Goal: Navigation & Orientation: Find specific page/section

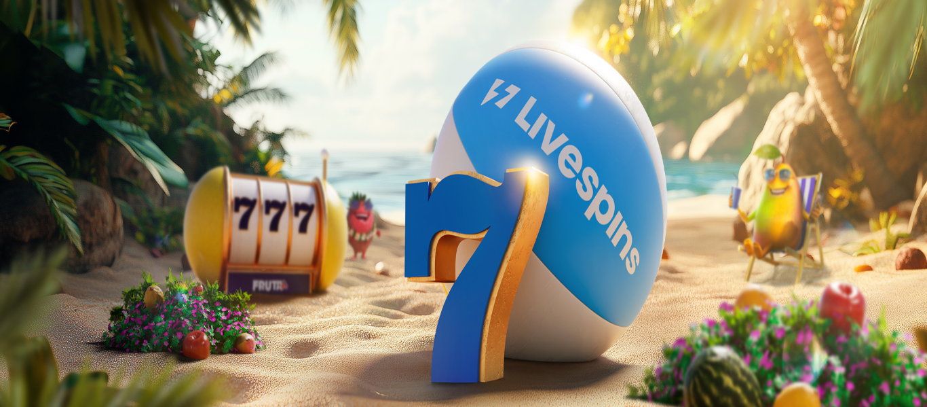
click at [93, 54] on span "Kirjaudu" at bounding box center [93, 49] width 33 height 10
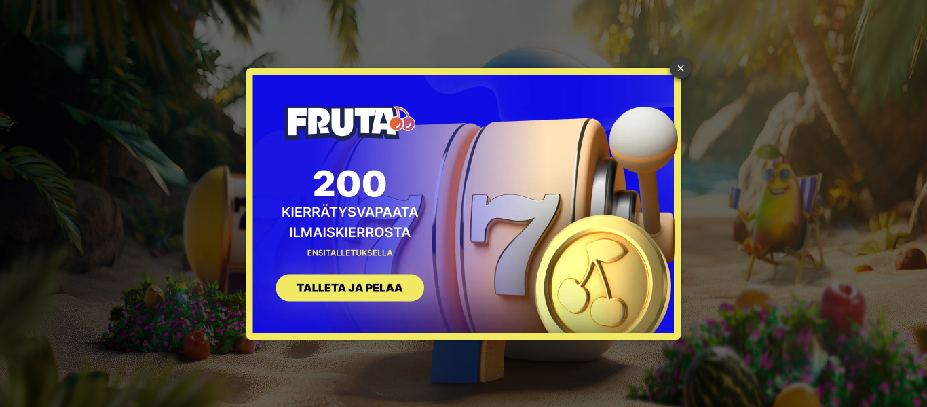
click at [678, 67] on link "×" at bounding box center [681, 68] width 22 height 22
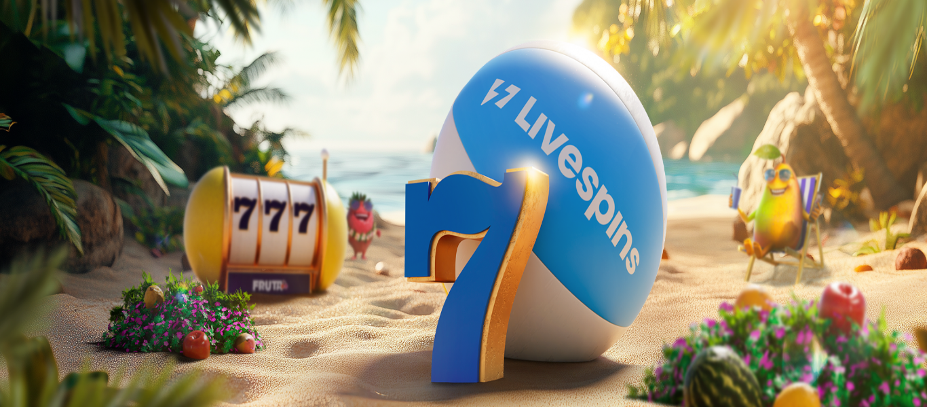
click at [78, 103] on span "Tarjoukset" at bounding box center [55, 98] width 45 height 12
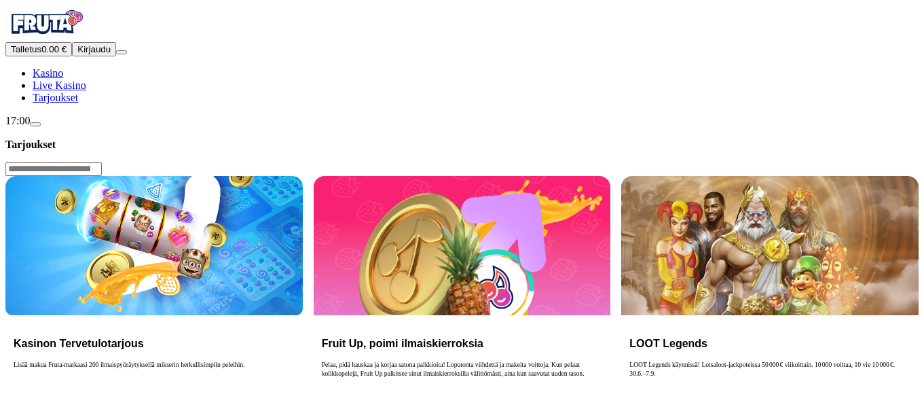
click at [63, 79] on link "Kasino" at bounding box center [48, 73] width 31 height 12
